Goal: Navigation & Orientation: Find specific page/section

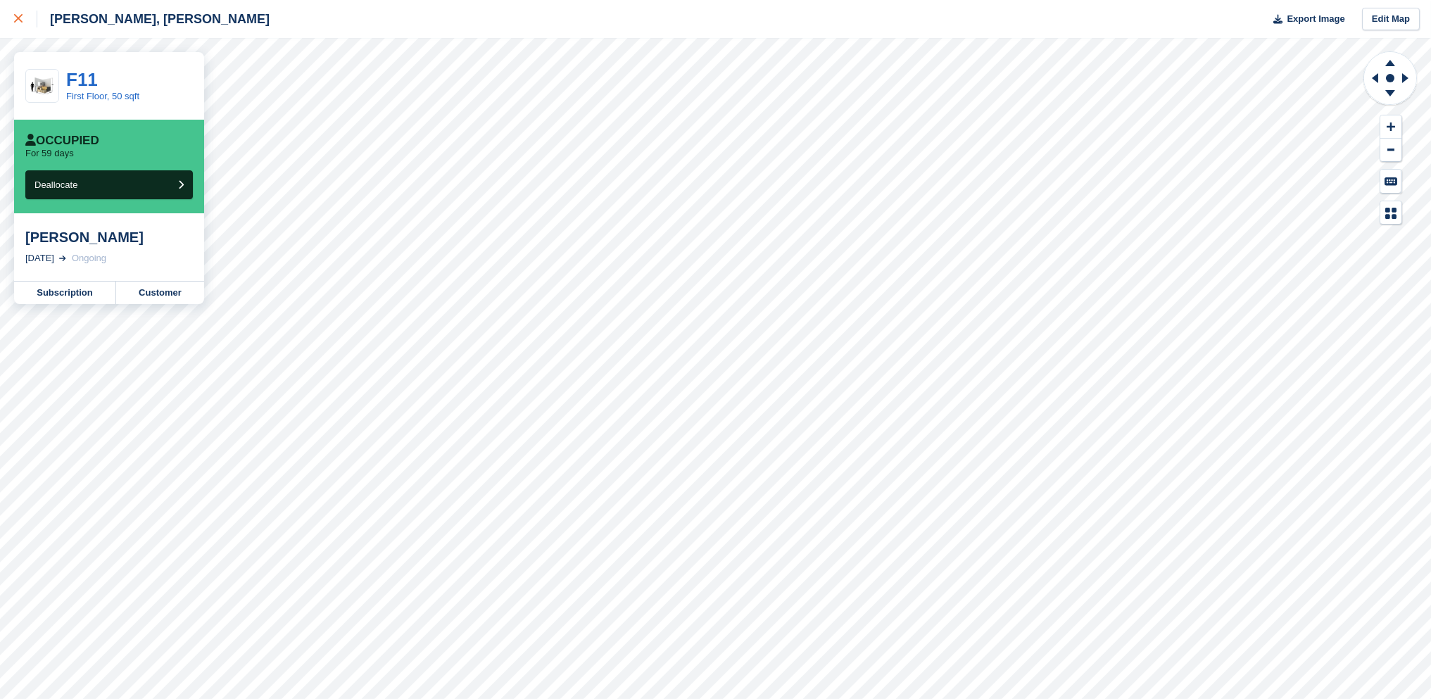
click at [19, 26] on div at bounding box center [25, 19] width 23 height 17
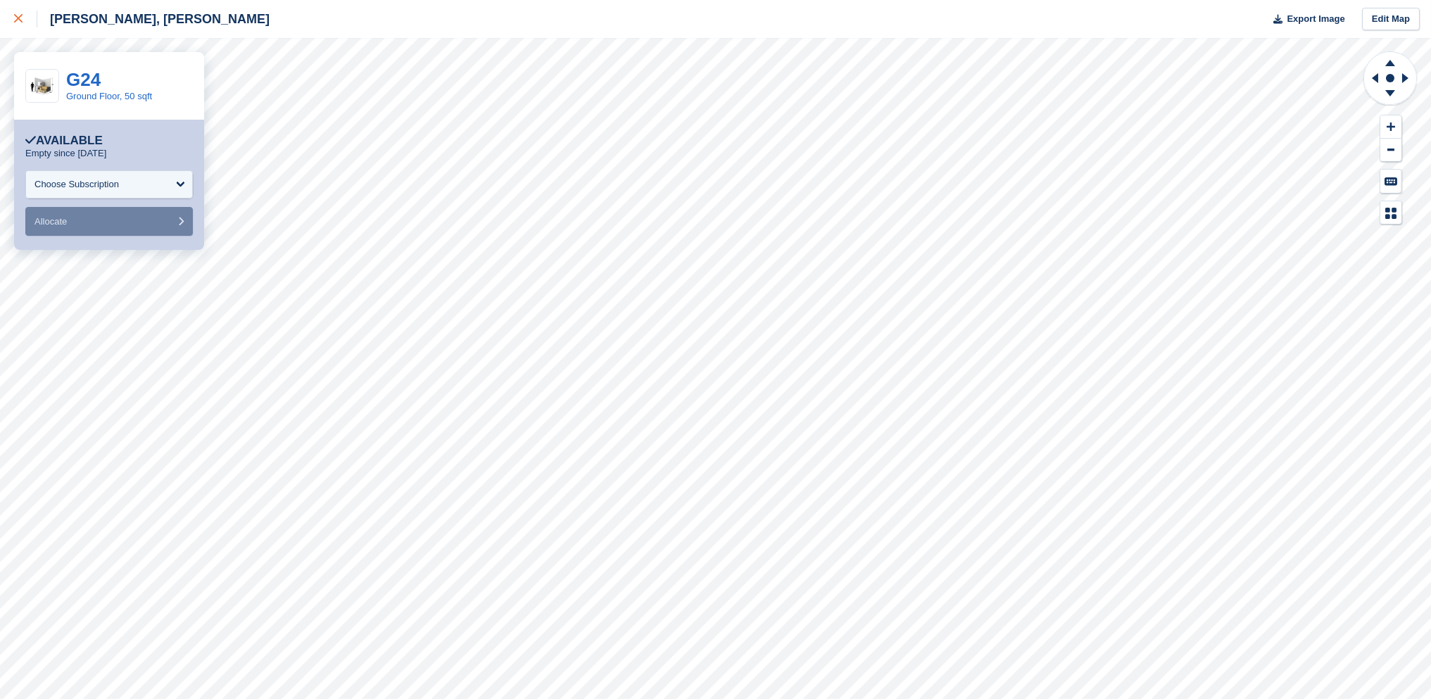
click at [20, 11] on div at bounding box center [25, 19] width 23 height 17
